Goal: Task Accomplishment & Management: Manage account settings

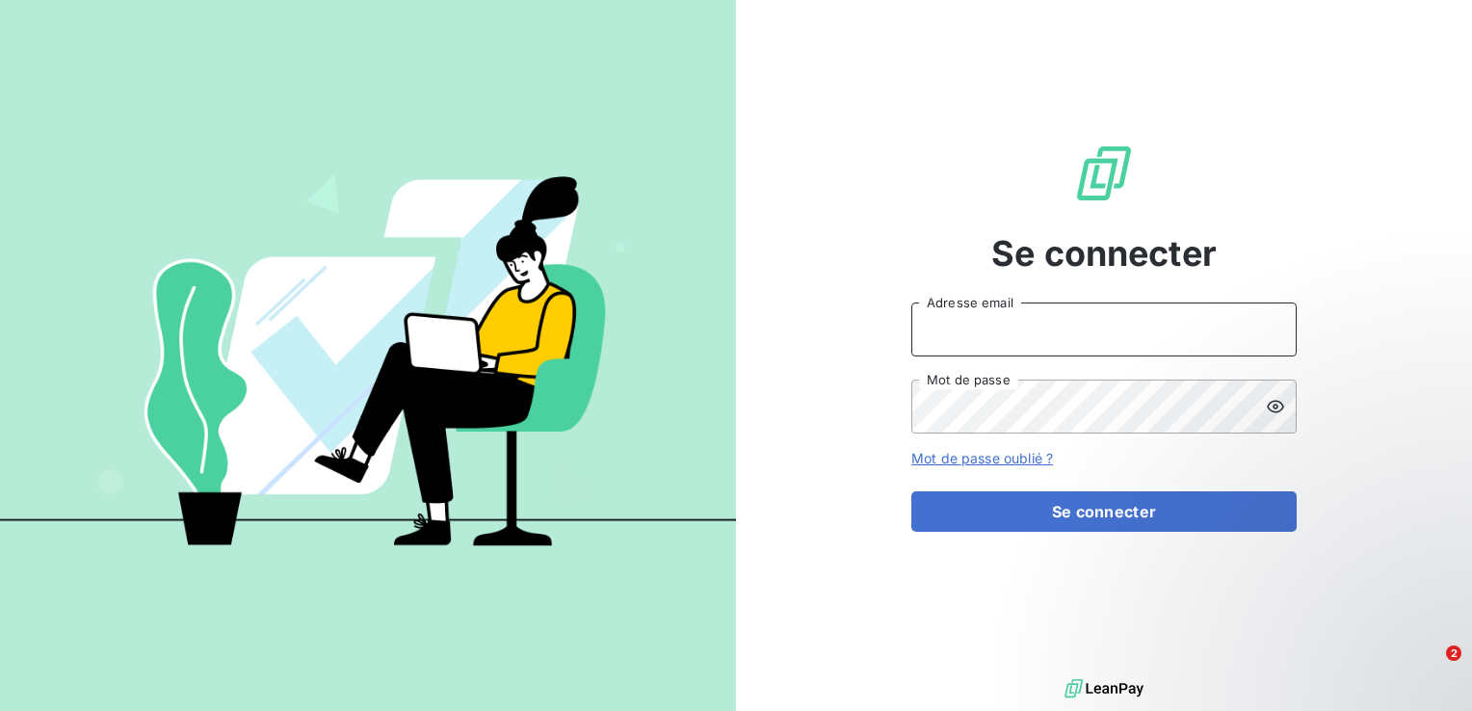
type input "[EMAIL_ADDRESS][DOMAIN_NAME]"
click at [1275, 414] on icon at bounding box center [1274, 406] width 19 height 19
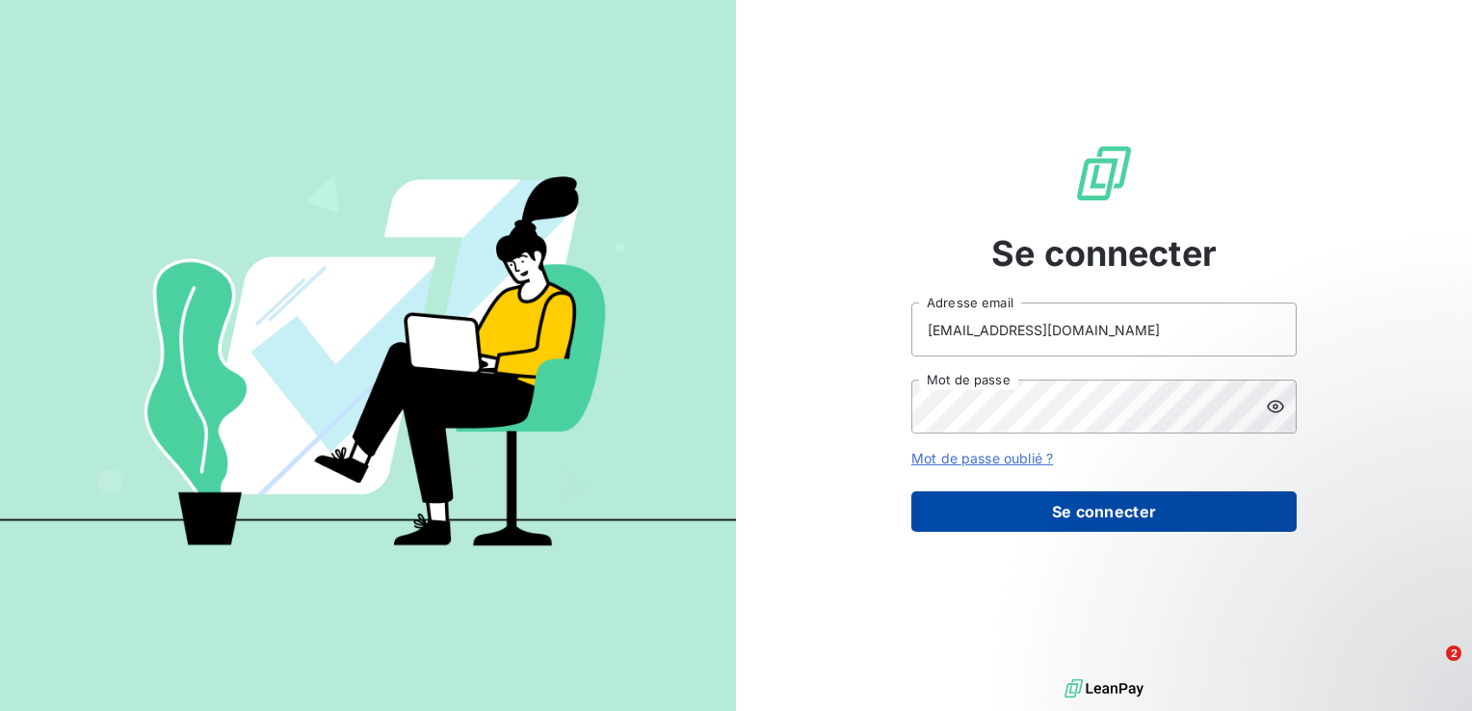
click at [1044, 499] on button "Se connecter" at bounding box center [1103, 511] width 385 height 40
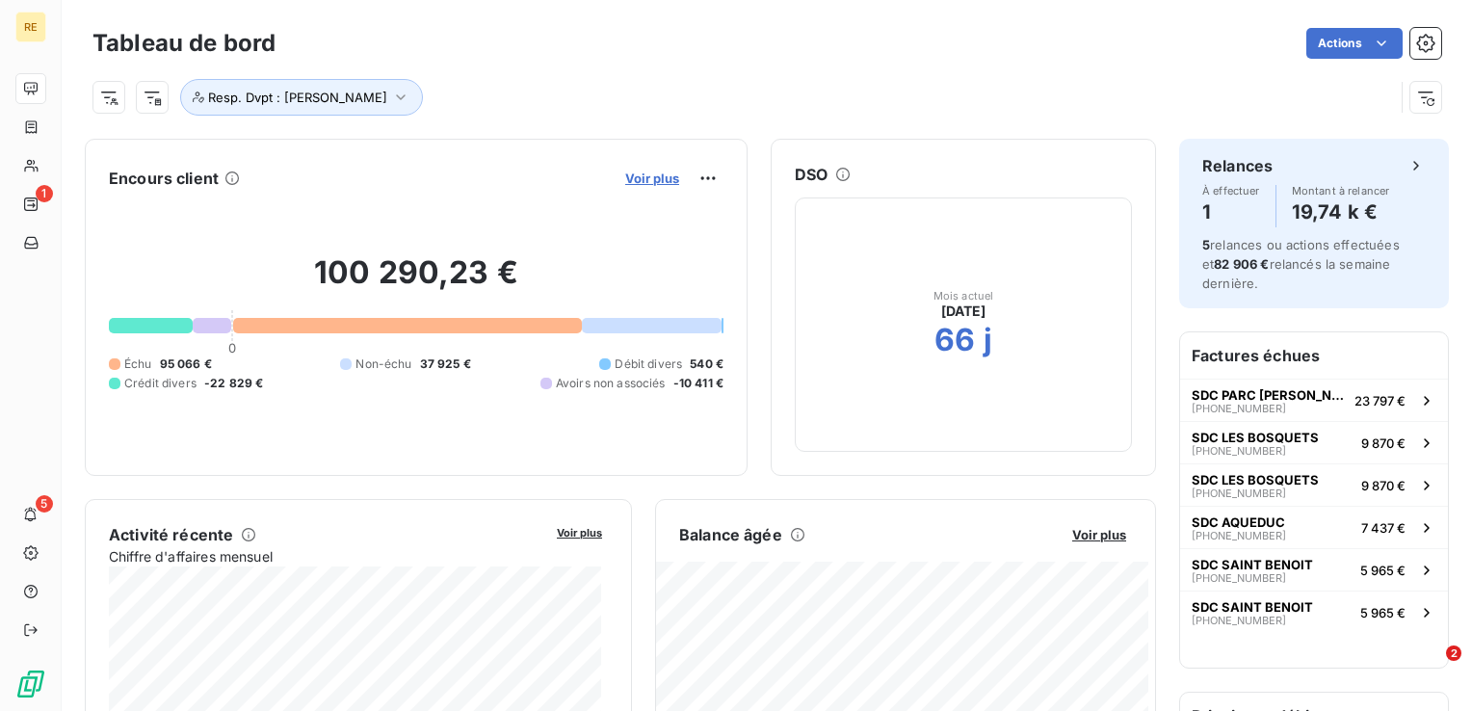
click at [643, 175] on span "Voir plus" at bounding box center [652, 177] width 54 height 15
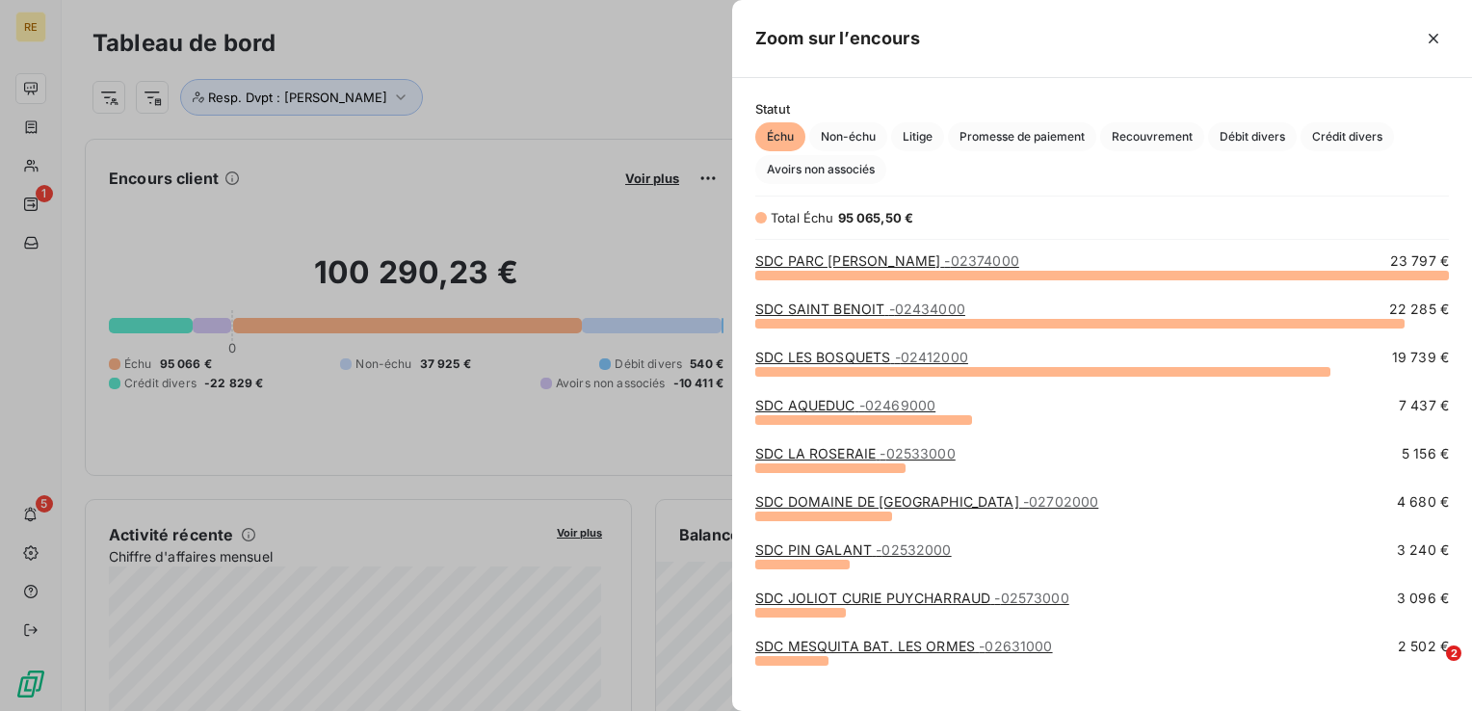
scroll to position [422, 724]
click at [548, 483] on div at bounding box center [736, 355] width 1472 height 711
